Goal: Task Accomplishment & Management: Manage account settings

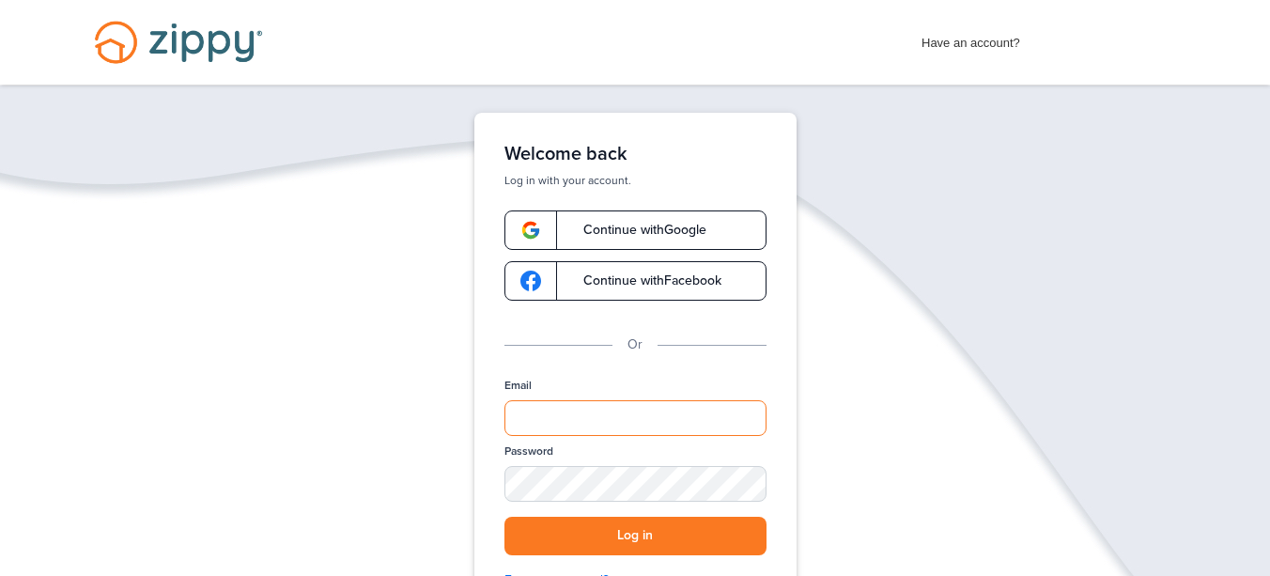
click at [572, 401] on input "Email" at bounding box center [635, 418] width 262 height 36
type input "**********"
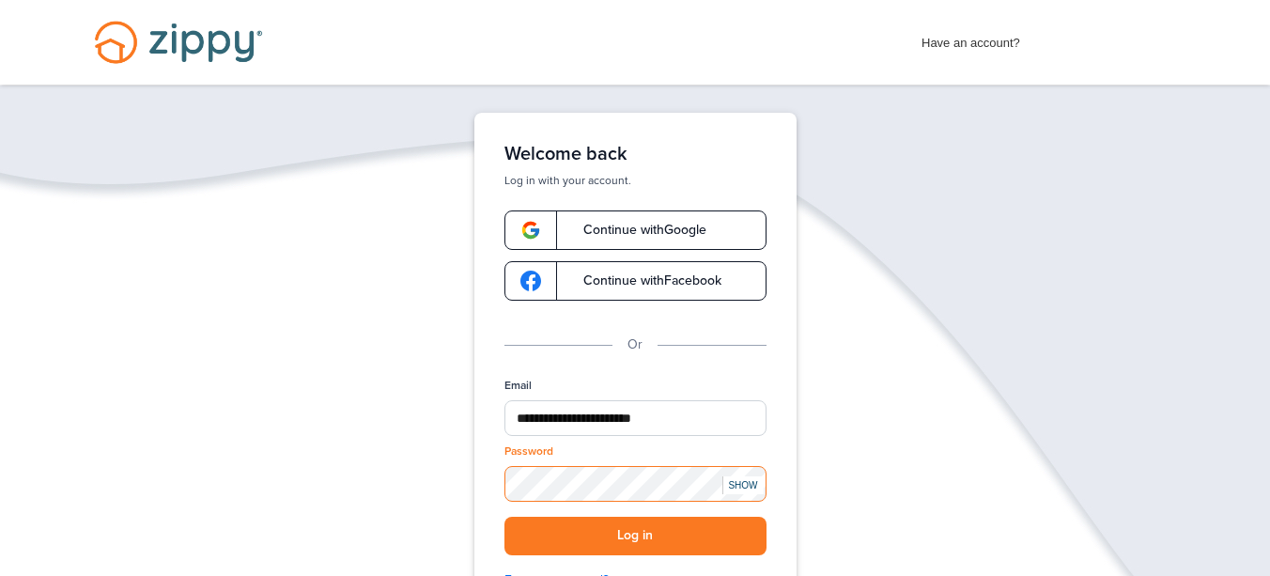
click at [504, 517] on button "Log in" at bounding box center [635, 536] width 262 height 39
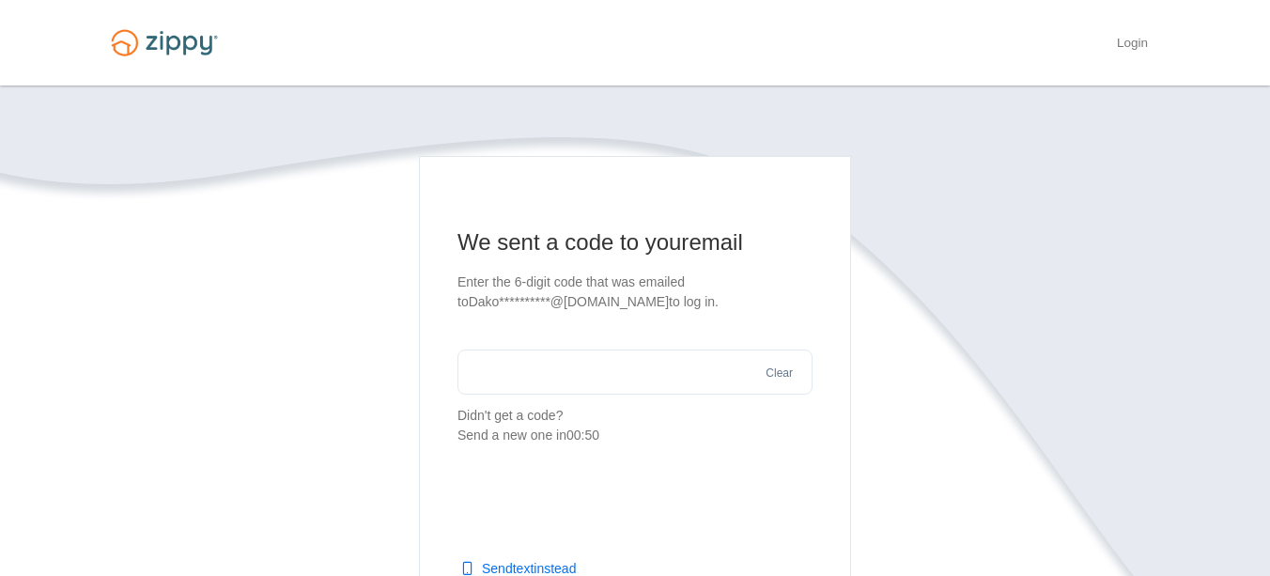
click at [489, 368] on input "text" at bounding box center [634, 371] width 355 height 45
click at [608, 365] on input "text" at bounding box center [634, 371] width 355 height 45
type input "******"
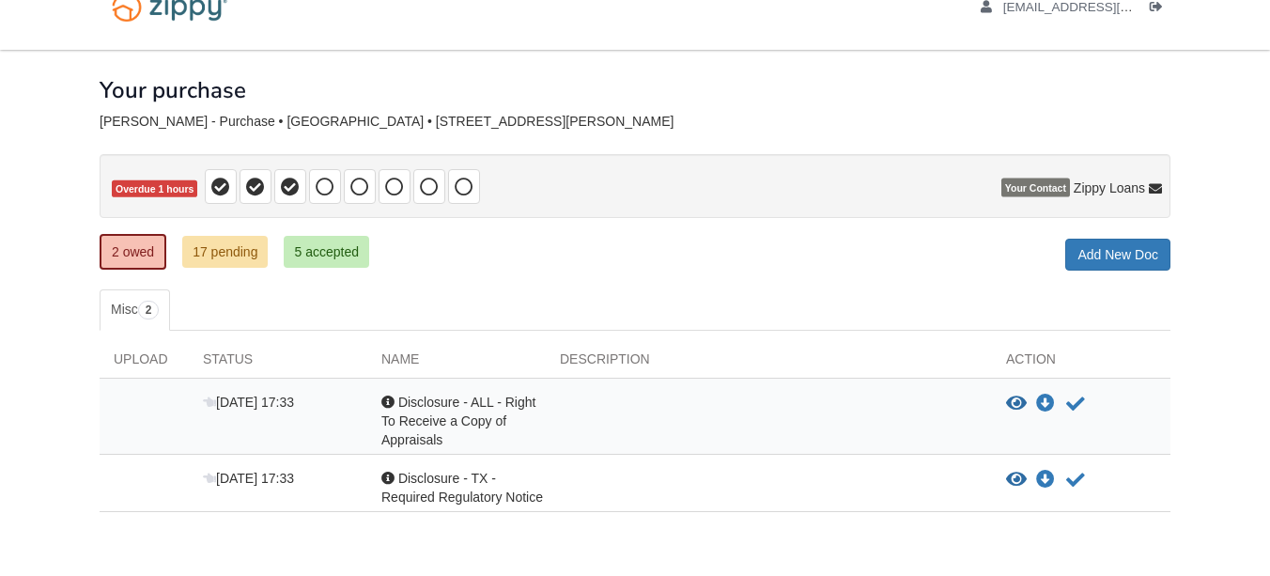
scroll to position [36, 0]
click at [528, 418] on div "Acknowledgement Disclosure - ALL - Right To Receive a Copy of Appraisals" at bounding box center [456, 421] width 178 height 56
click at [758, 400] on div at bounding box center [769, 421] width 446 height 56
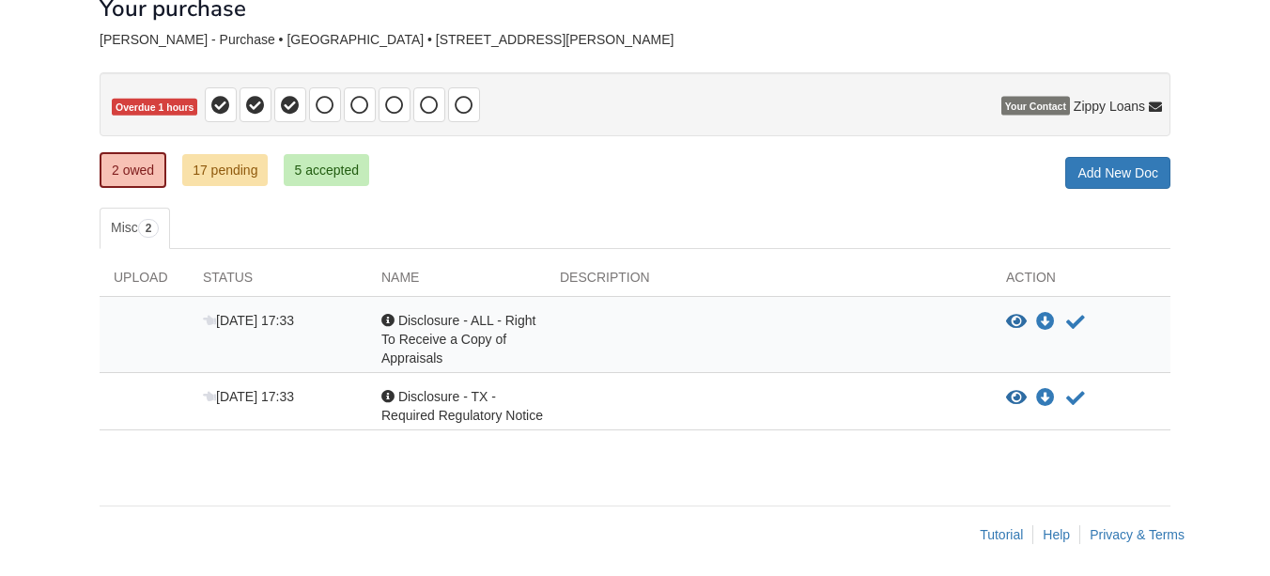
scroll to position [123, 0]
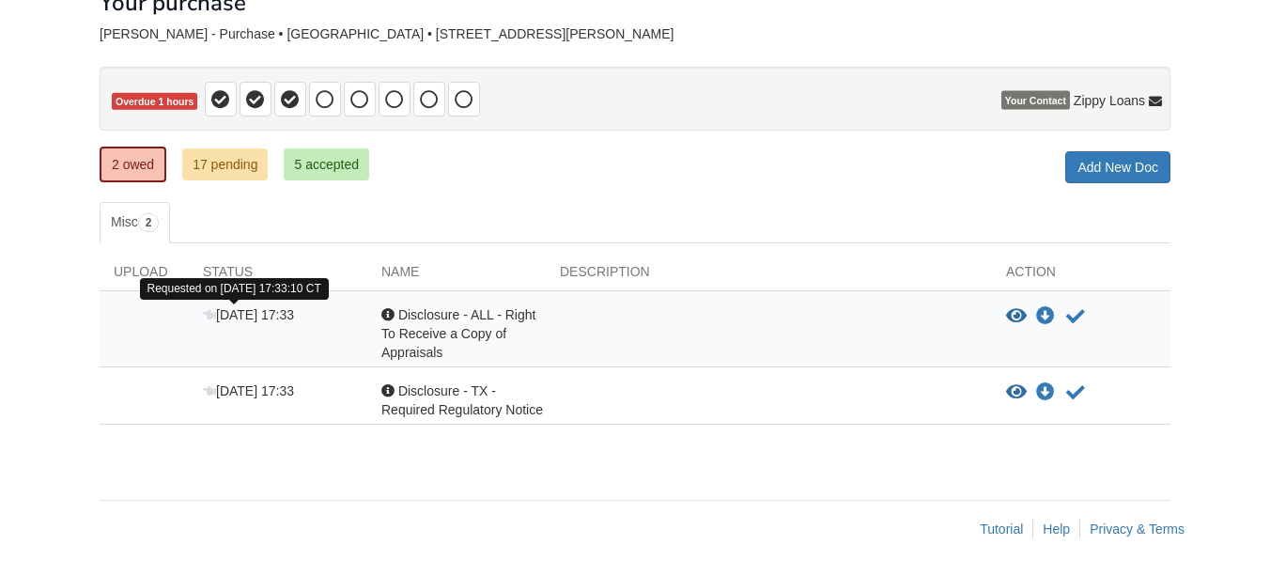
click at [240, 317] on span "Sep 2 17:33" at bounding box center [248, 314] width 91 height 15
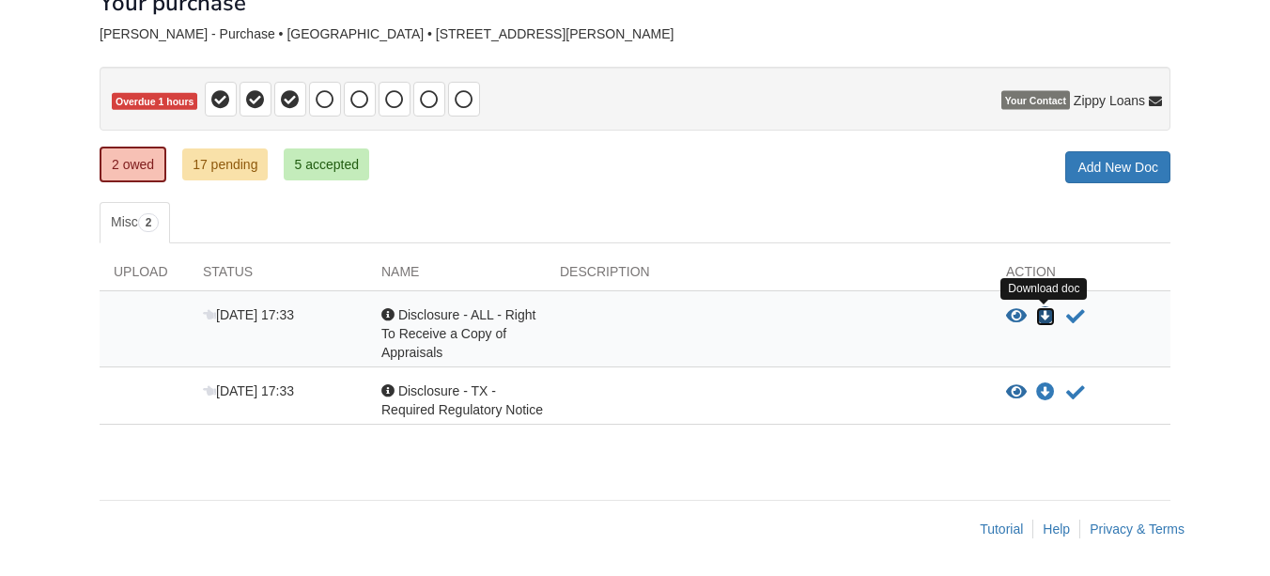
click at [1039, 318] on icon "Download Disclosure - ALL - Right To Receive a Copy of Appraisals" at bounding box center [1045, 316] width 19 height 19
click at [1041, 394] on icon "Download Disclosure - TX - Required Regulatory Notice" at bounding box center [1045, 392] width 19 height 19
click at [1226, 363] on body "dakotaolivares@gmail.com Logout ×" at bounding box center [635, 226] width 1270 height 699
click at [1069, 316] on icon "Acknowledge receipt of document" at bounding box center [1075, 316] width 19 height 19
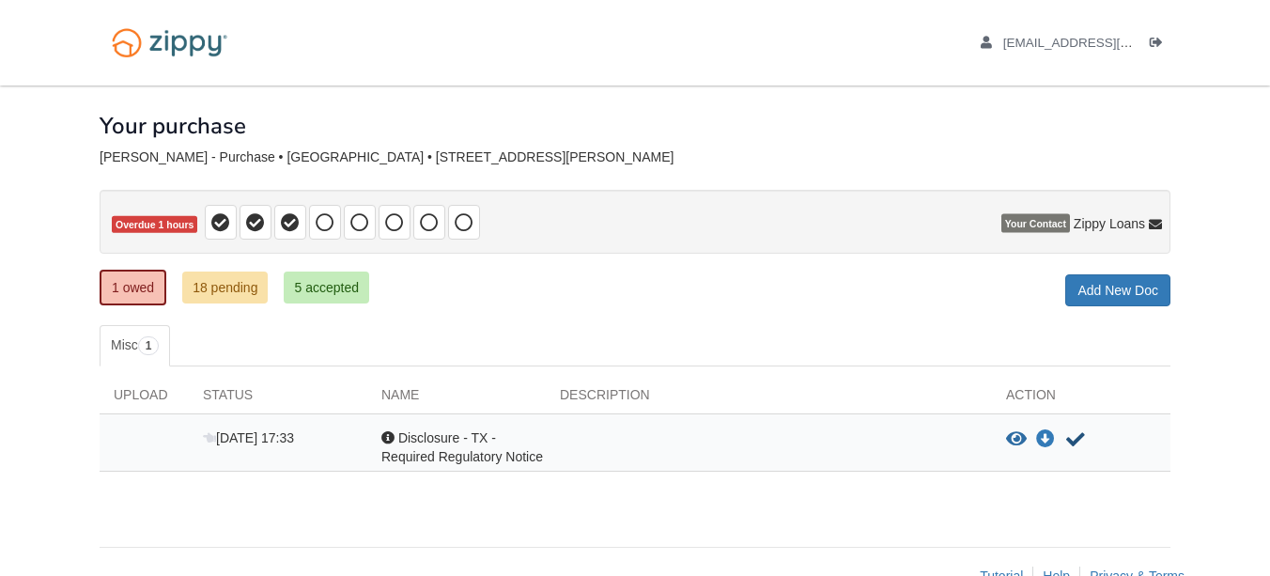
click at [1071, 440] on icon "Acknowledge receipt of document" at bounding box center [1075, 439] width 19 height 19
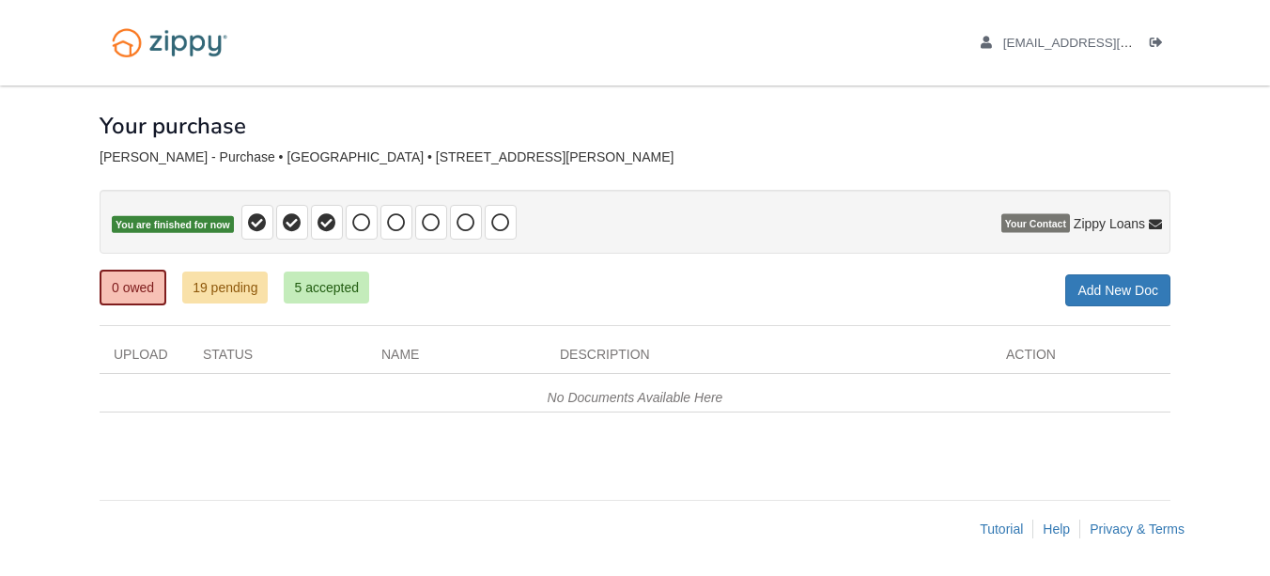
click at [831, 301] on div "0 owed 19 pending 5 accepted My Estimated Payment × My Estimated Payment Add Ne…" at bounding box center [635, 289] width 1071 height 34
click at [212, 289] on link "19 pending" at bounding box center [224, 287] width 85 height 32
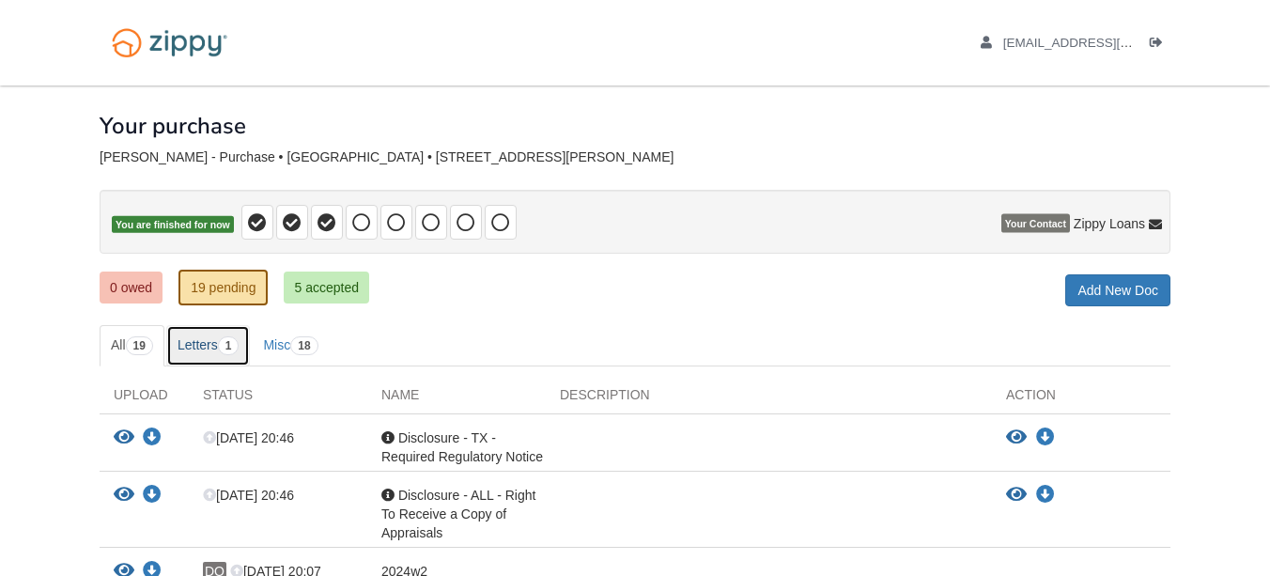
click at [212, 350] on link "Letters 1" at bounding box center [208, 345] width 85 height 41
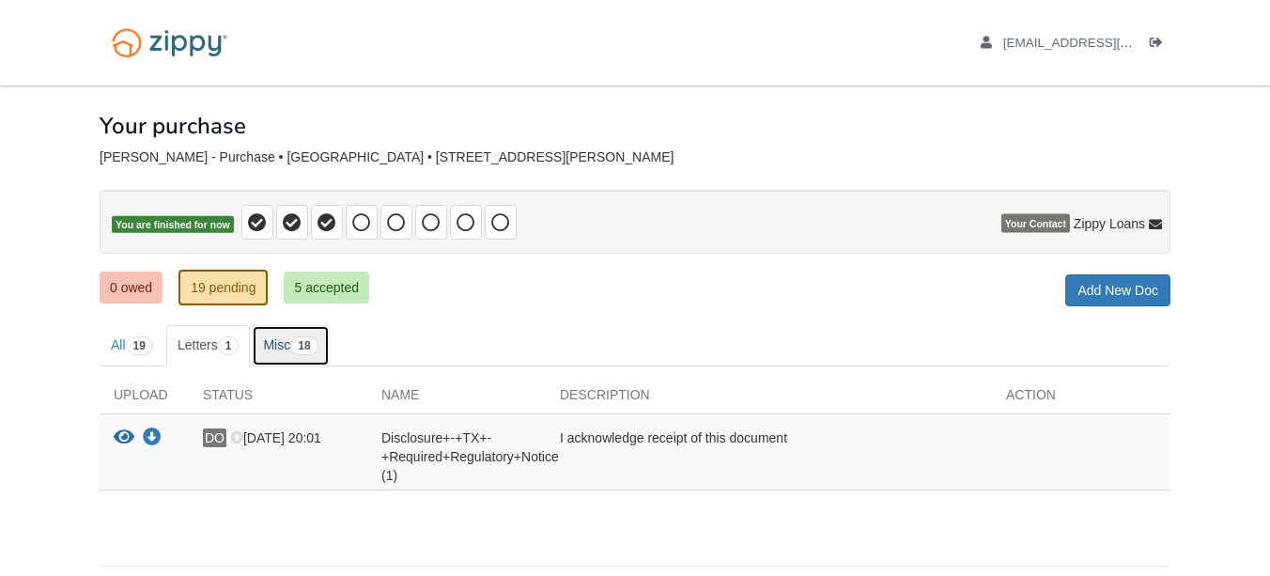
click at [288, 350] on link "Misc 18" at bounding box center [290, 345] width 77 height 41
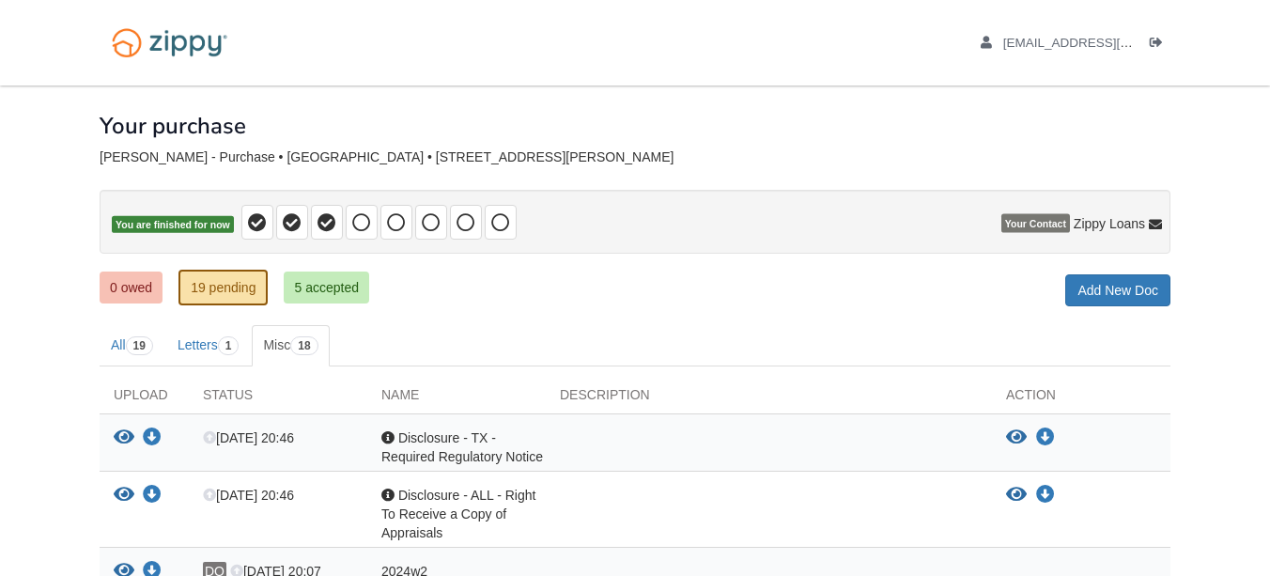
click at [502, 299] on div "0 owed 19 pending 5 accepted My Estimated Payment × My Estimated Payment Add Ne…" at bounding box center [635, 289] width 1071 height 34
